Goal: Information Seeking & Learning: Find specific fact

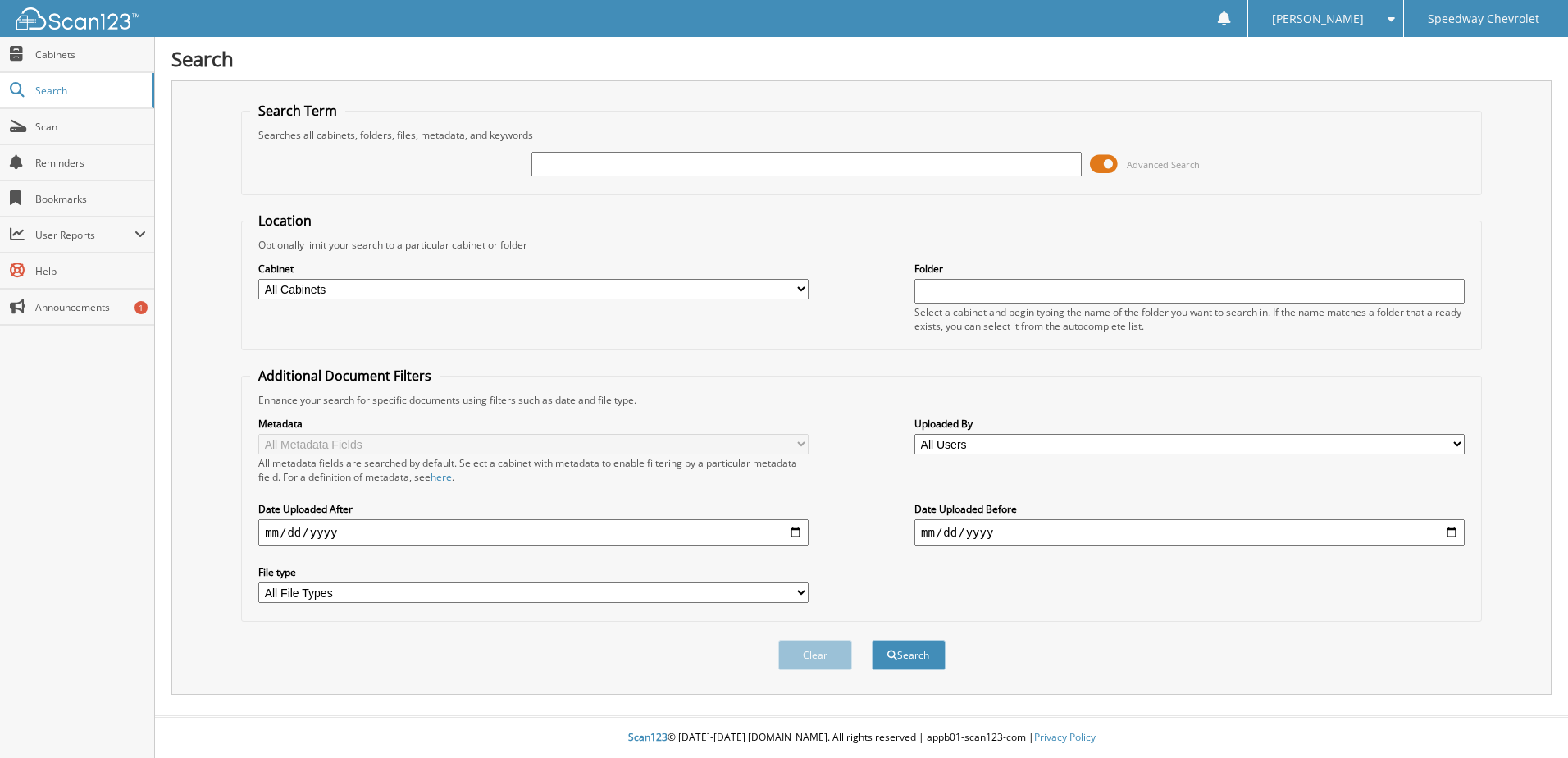
click at [549, 168] on input "text" at bounding box center [806, 163] width 551 height 24
type input "40500"
click at [872, 640] on button "Search" at bounding box center [908, 654] width 73 height 30
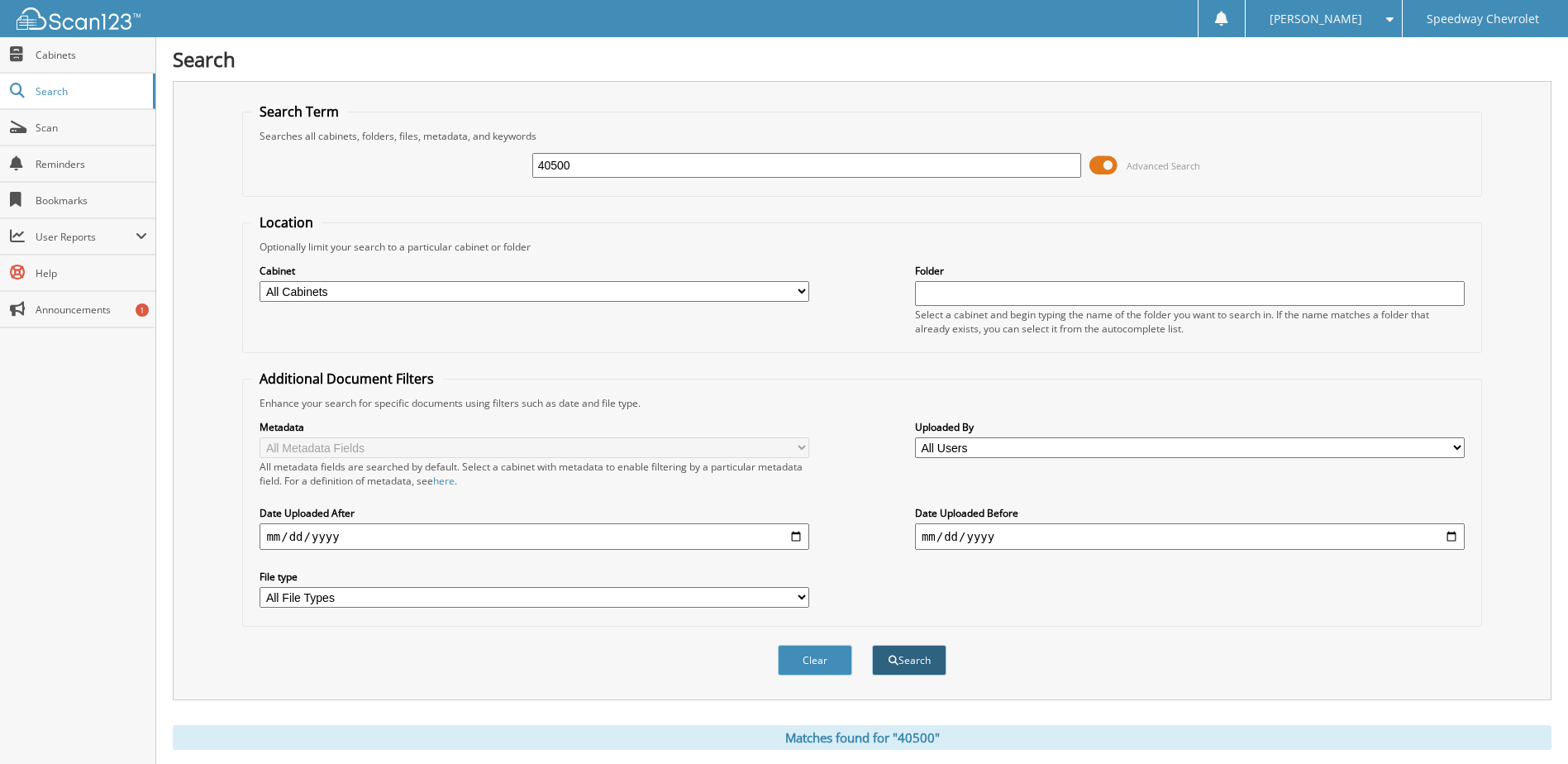
click at [900, 661] on button "Search" at bounding box center [909, 660] width 74 height 31
click at [913, 661] on button "Search" at bounding box center [909, 660] width 74 height 31
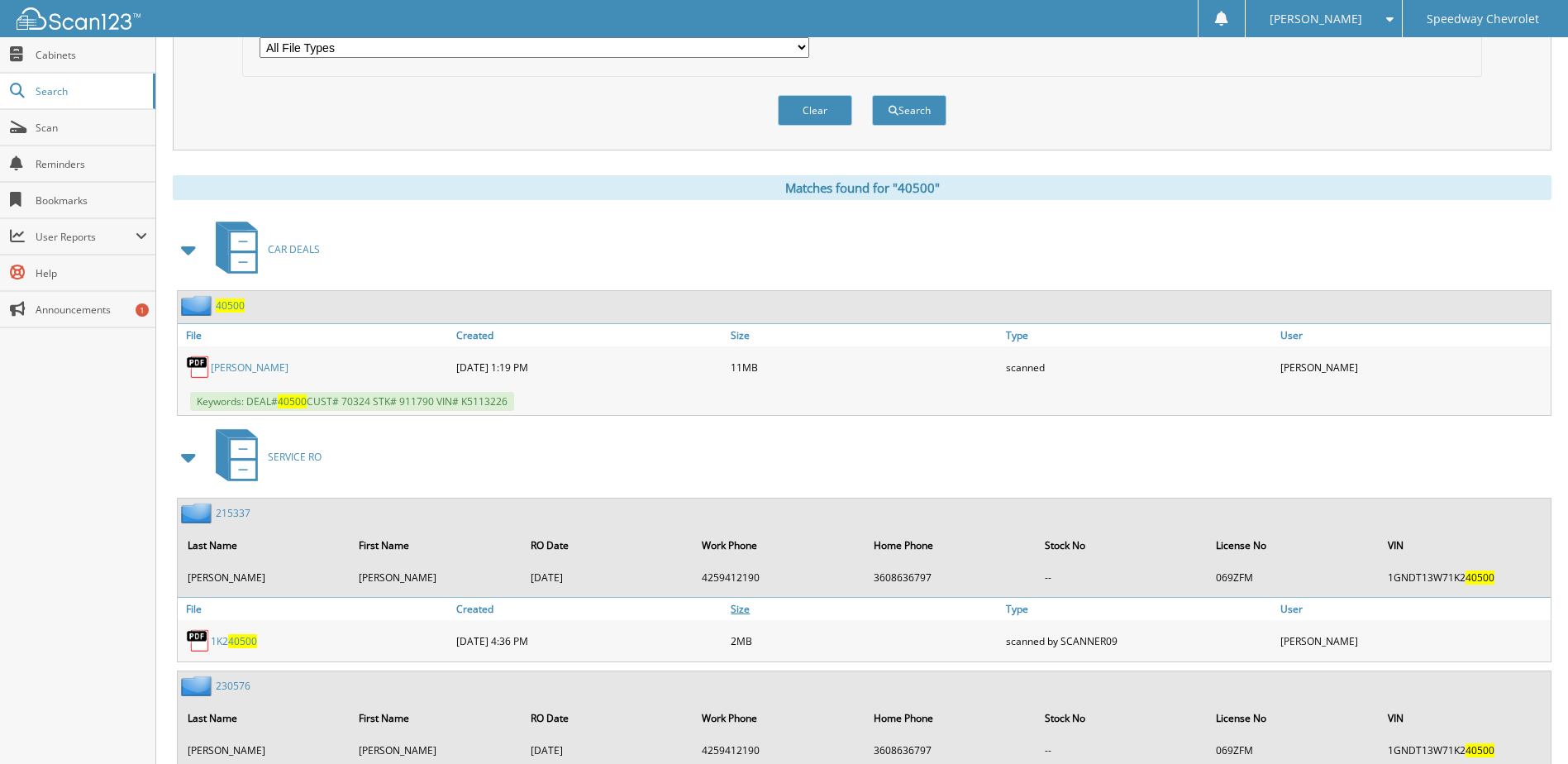
scroll to position [579, 0]
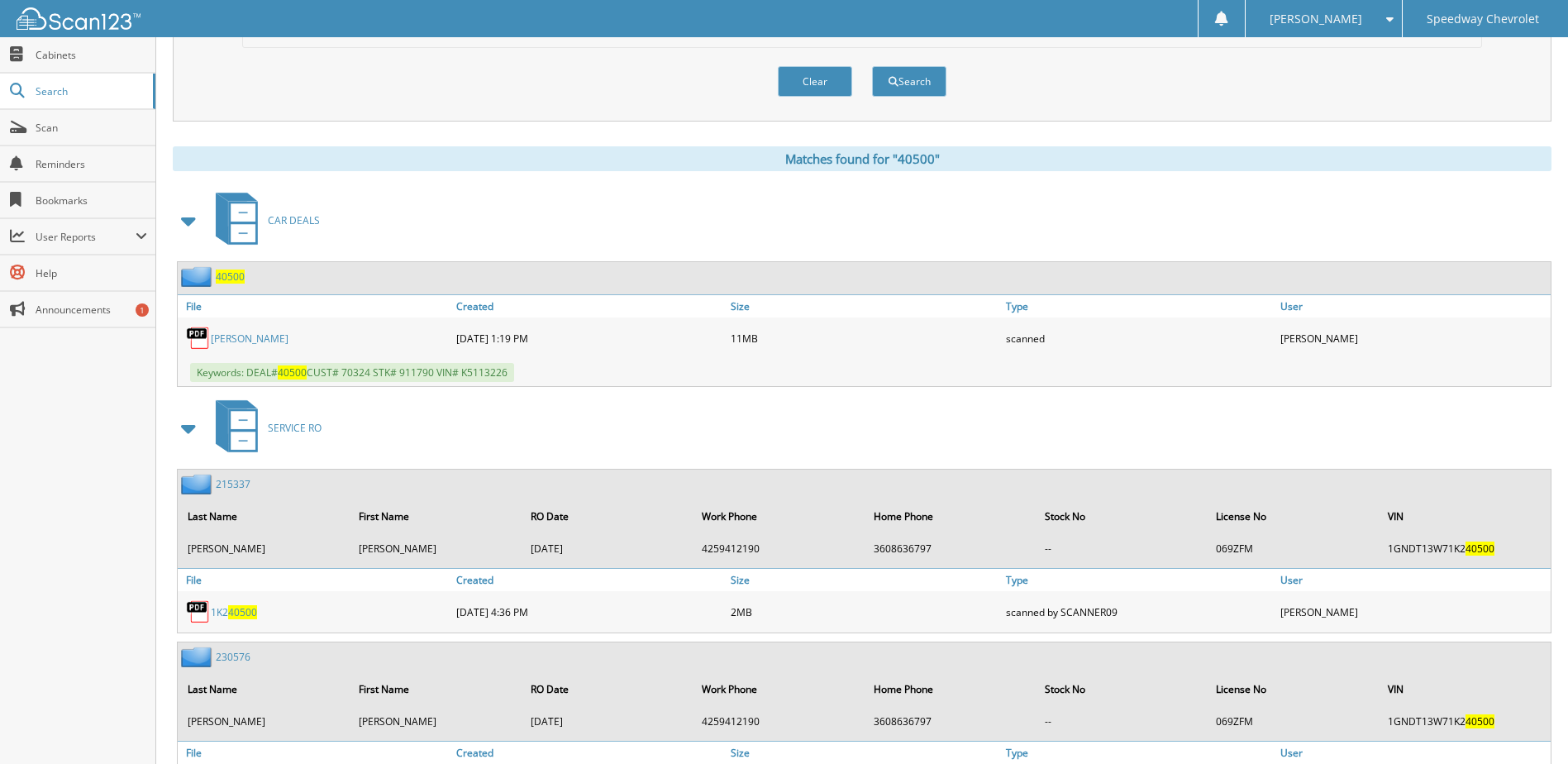
drag, startPoint x: 286, startPoint y: 339, endPoint x: 303, endPoint y: 352, distance: 21.4
click at [285, 339] on link "[PERSON_NAME]" at bounding box center [249, 338] width 78 height 14
